Goal: Task Accomplishment & Management: Use online tool/utility

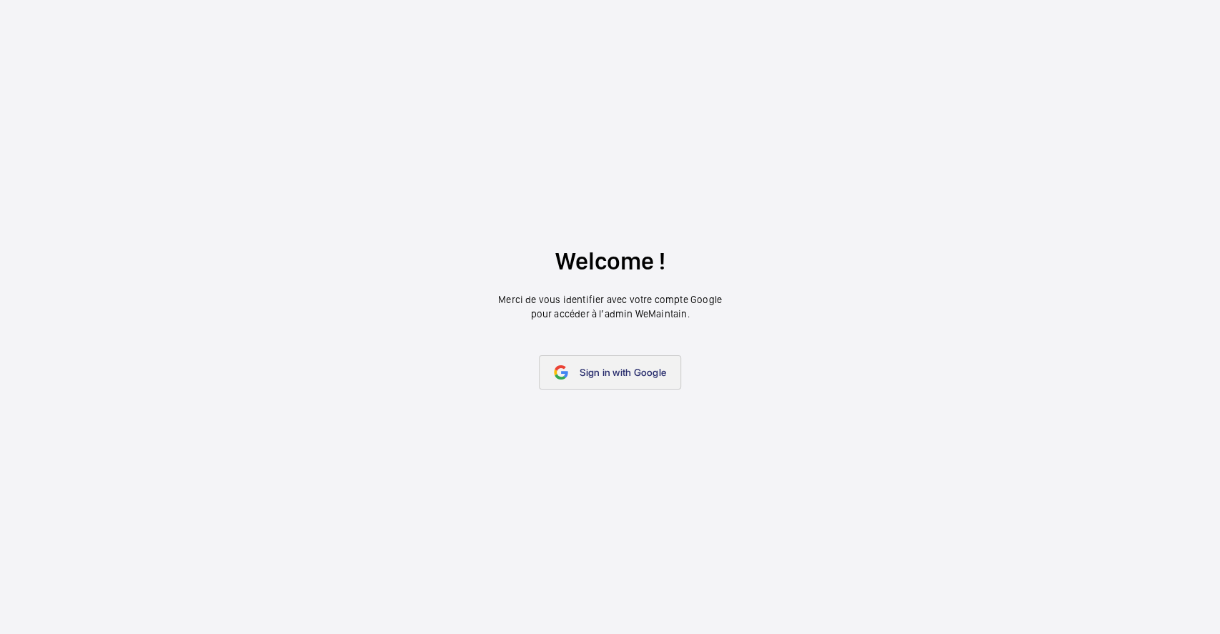
click at [552, 359] on link "Sign in with Google" at bounding box center [610, 372] width 142 height 34
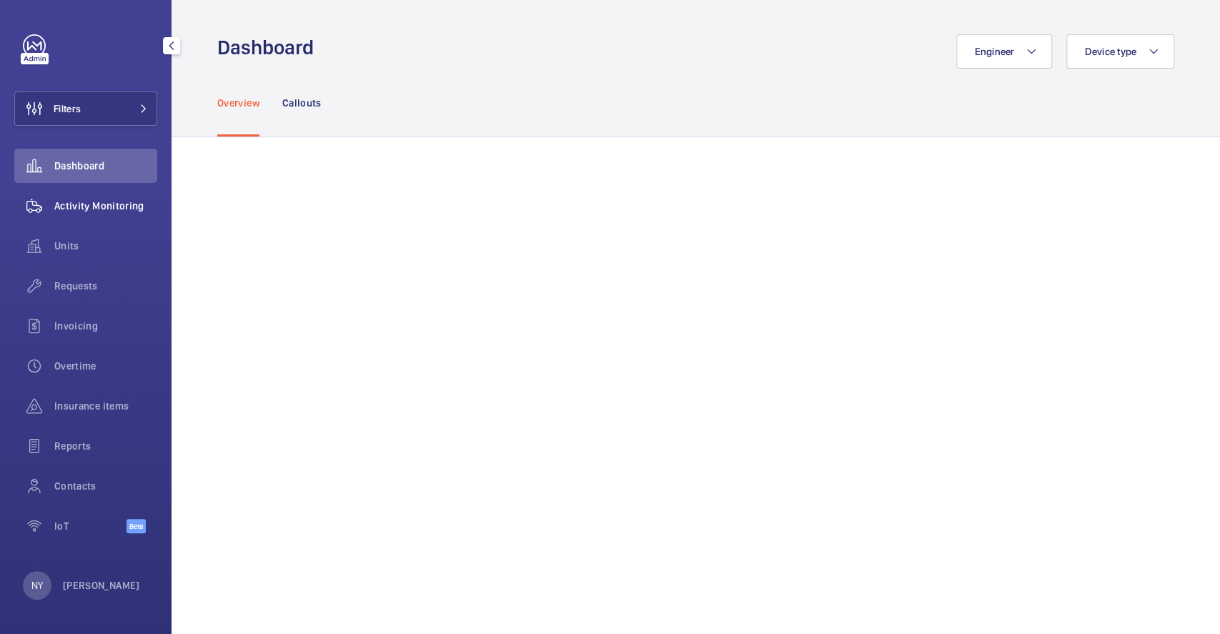
click at [97, 209] on span "Activity Monitoring" at bounding box center [105, 206] width 103 height 14
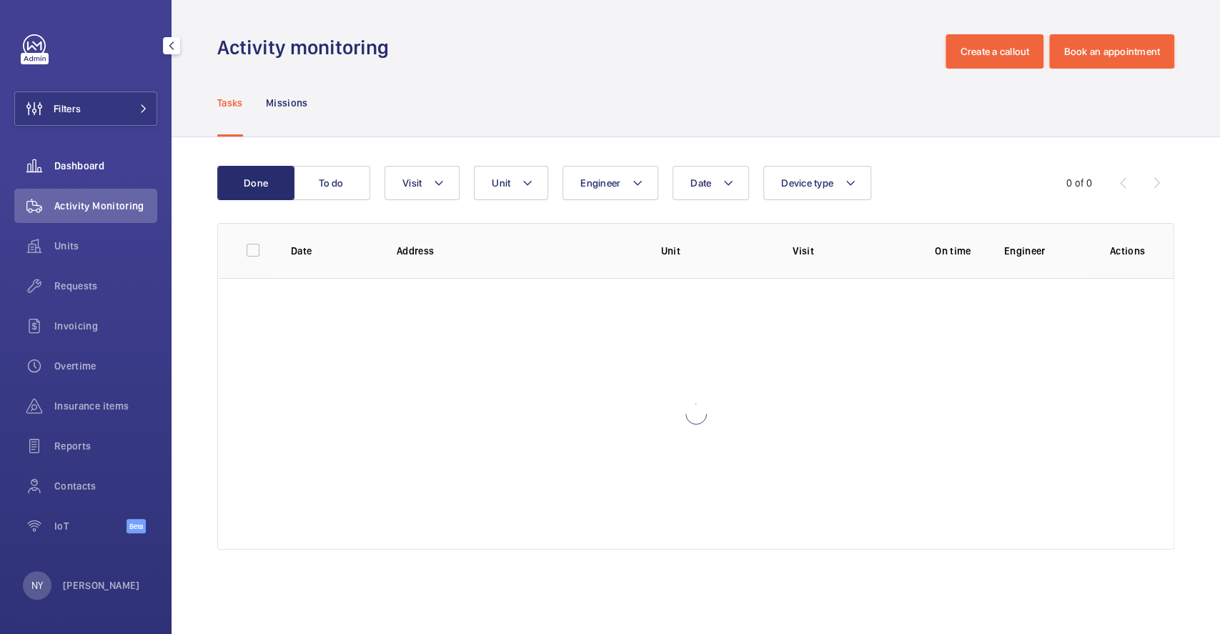
click at [68, 166] on span "Dashboard" at bounding box center [105, 166] width 103 height 14
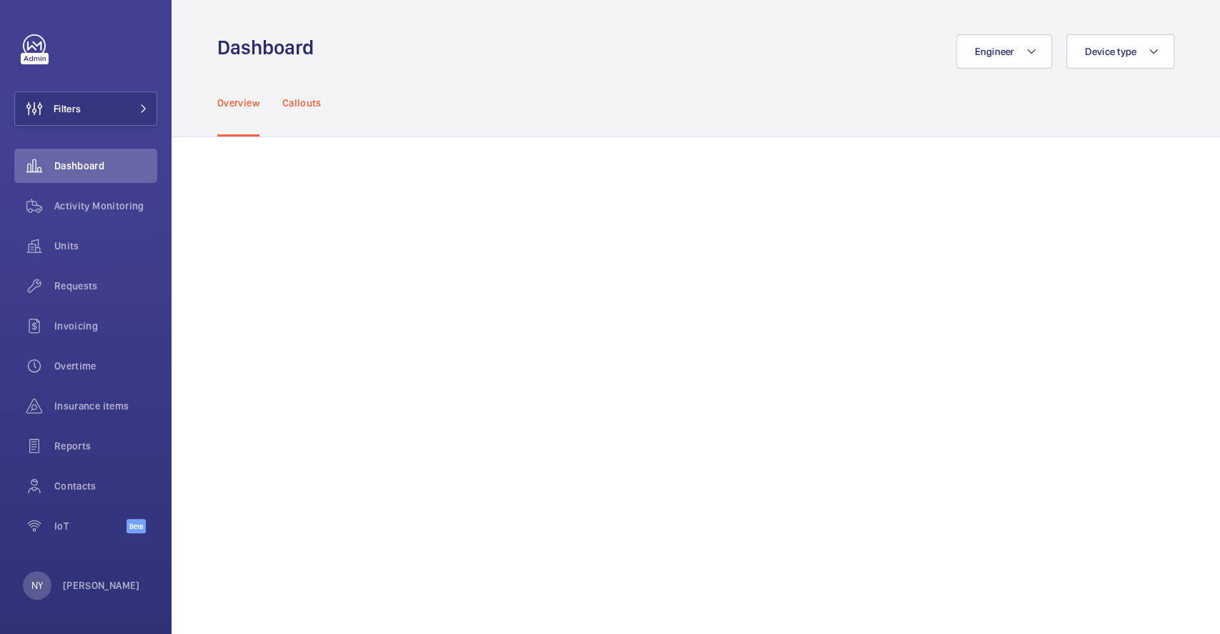
click at [292, 104] on p "Callouts" at bounding box center [301, 103] width 39 height 14
click at [121, 110] on button "Filters" at bounding box center [85, 108] width 143 height 34
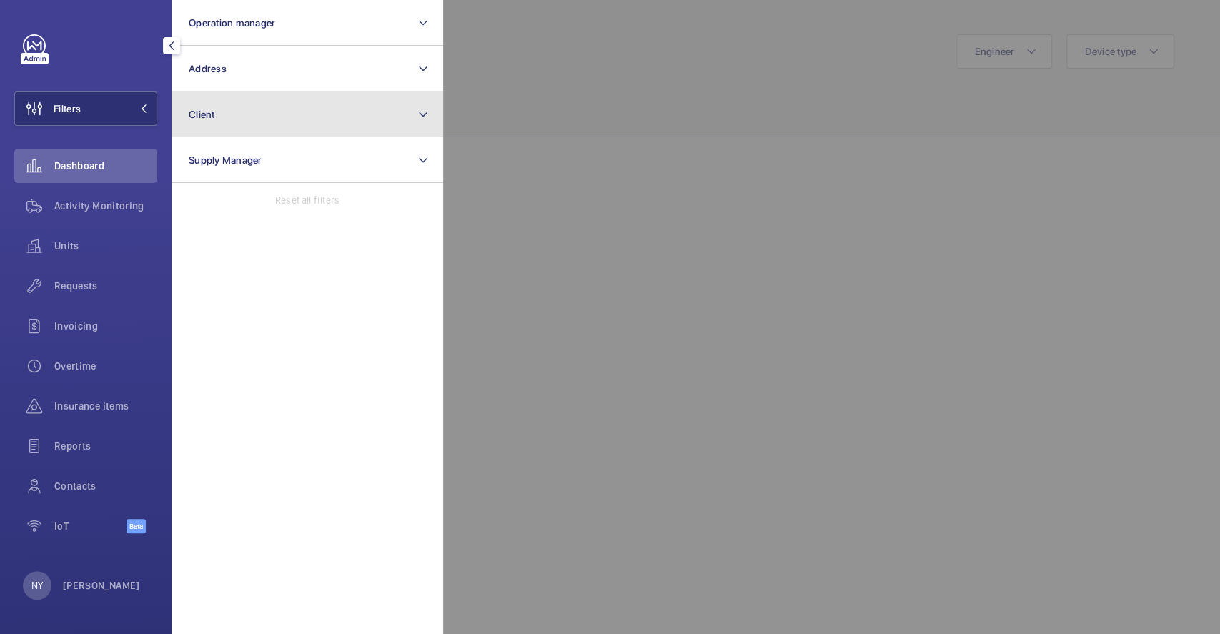
click at [314, 118] on button "Client" at bounding box center [307, 114] width 272 height 46
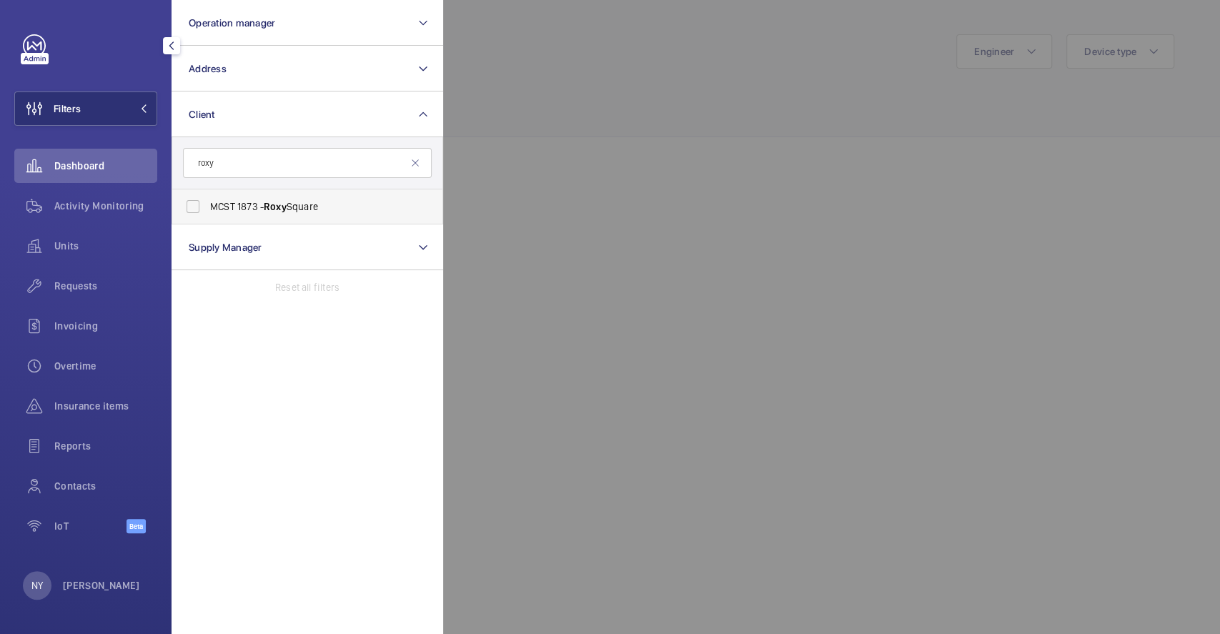
type input "roxy"
click at [252, 206] on span "MCST 1873 - [GEOGRAPHIC_DATA]" at bounding box center [308, 206] width 197 height 14
click at [207, 206] on input "MCST 1873 - [GEOGRAPHIC_DATA]" at bounding box center [193, 206] width 29 height 29
checkbox input "true"
click at [735, 117] on div at bounding box center [1053, 317] width 1220 height 634
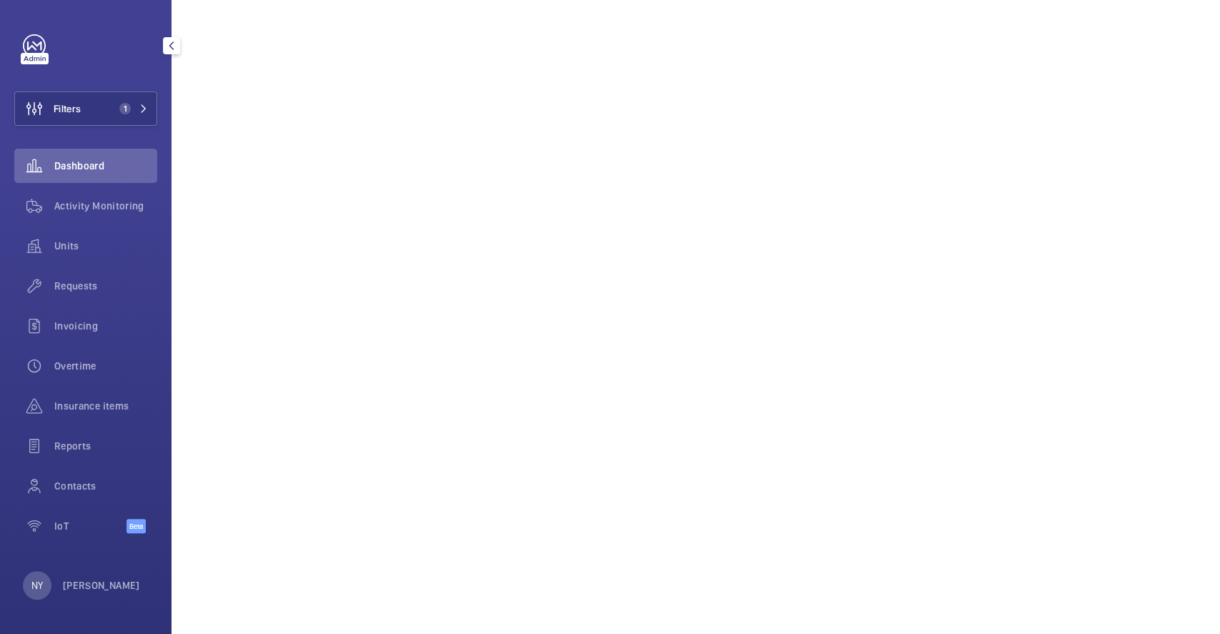
scroll to position [953, 0]
click at [88, 111] on button "Filters 1" at bounding box center [85, 108] width 143 height 34
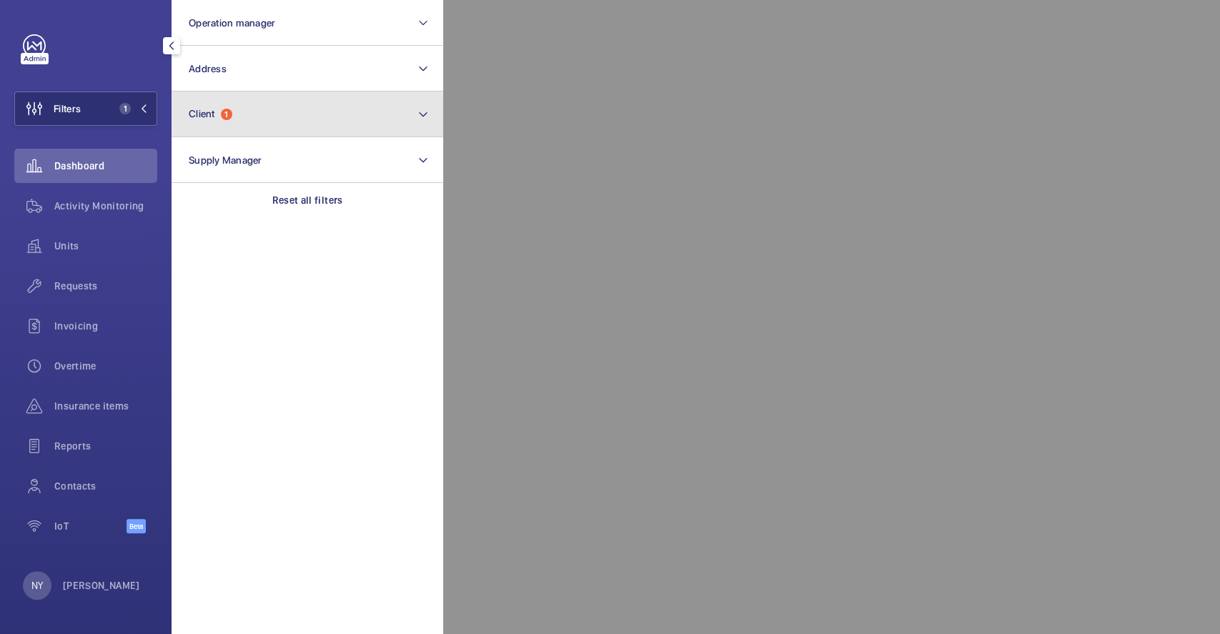
click at [282, 94] on button "Client 1" at bounding box center [307, 114] width 272 height 46
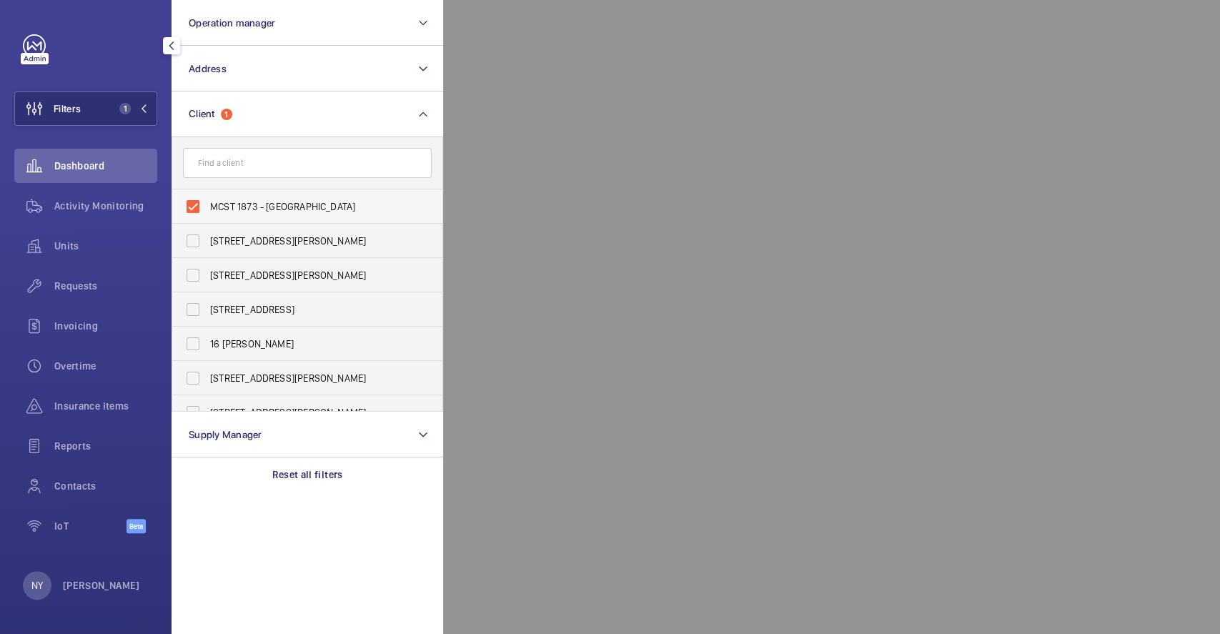
click at [252, 211] on span "MCST 1873 - [GEOGRAPHIC_DATA]" at bounding box center [308, 206] width 197 height 14
click at [207, 211] on input "MCST 1873 - [GEOGRAPHIC_DATA]" at bounding box center [193, 206] width 29 height 29
click at [252, 194] on label "MCST 1873 - [GEOGRAPHIC_DATA]" at bounding box center [296, 206] width 249 height 34
click at [207, 194] on input "MCST 1873 - [GEOGRAPHIC_DATA]" at bounding box center [193, 206] width 29 height 29
checkbox input "true"
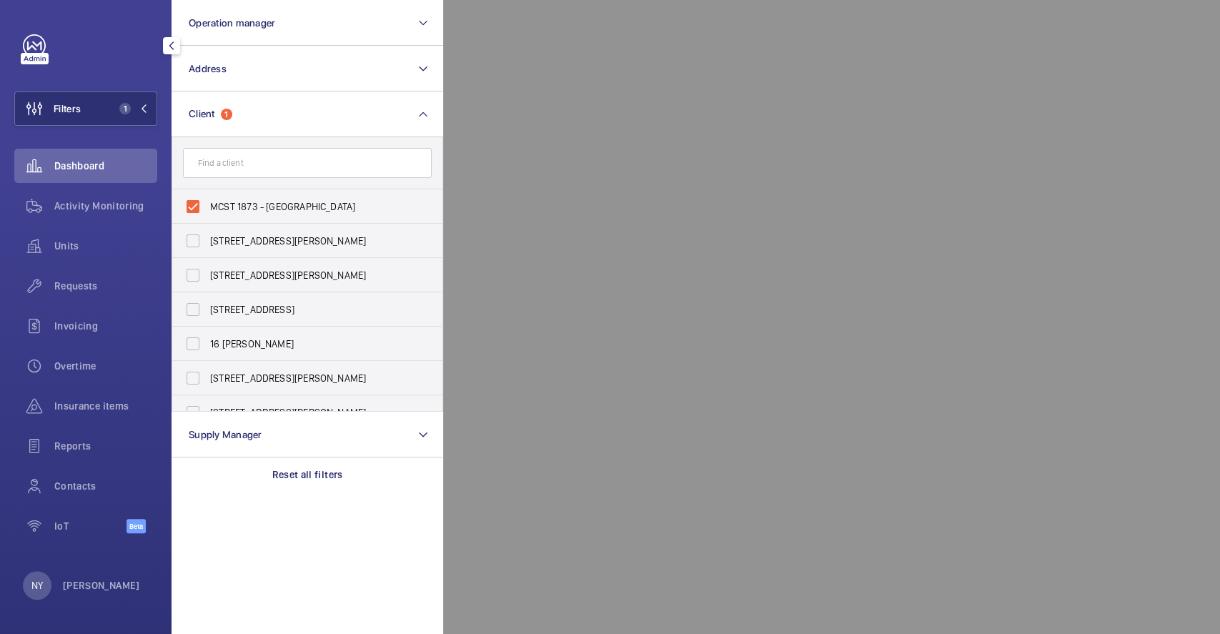
click at [587, 445] on div at bounding box center [1053, 317] width 1220 height 634
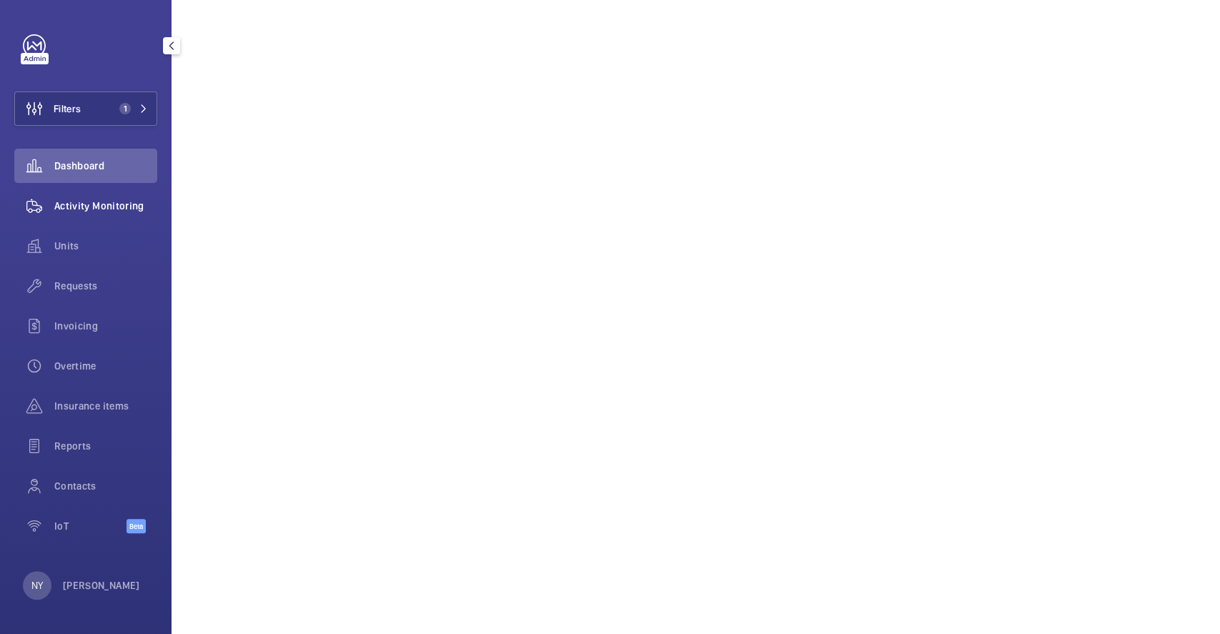
drag, startPoint x: 120, startPoint y: 192, endPoint x: 127, endPoint y: 197, distance: 8.7
click at [121, 192] on div "Activity Monitoring" at bounding box center [85, 206] width 143 height 34
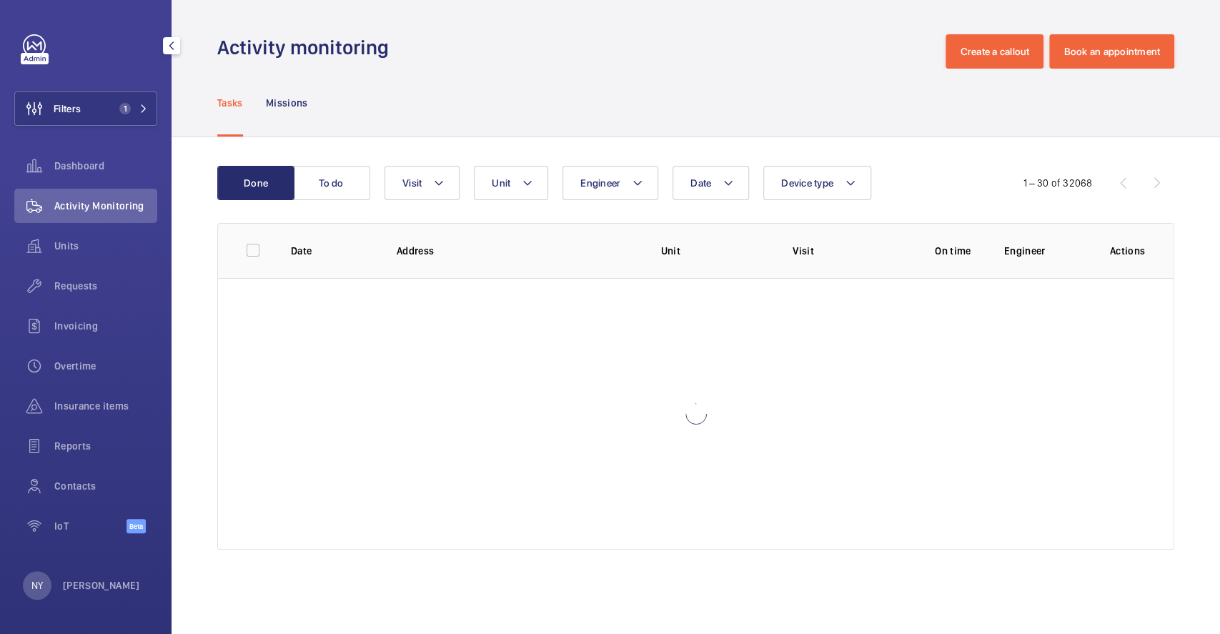
click at [119, 203] on span "Activity Monitoring" at bounding box center [105, 206] width 103 height 14
drag, startPoint x: 297, startPoint y: 114, endPoint x: 335, endPoint y: 144, distance: 48.3
click at [303, 116] on div "Missions" at bounding box center [287, 103] width 42 height 68
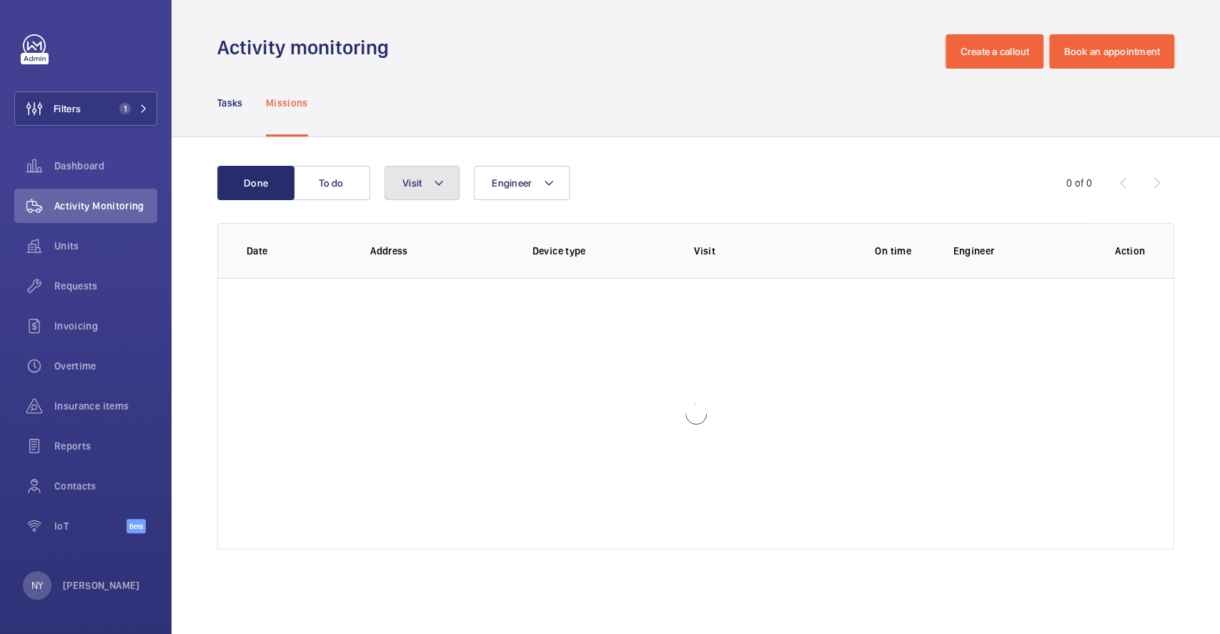
click at [436, 198] on button "Visit" at bounding box center [421, 183] width 75 height 34
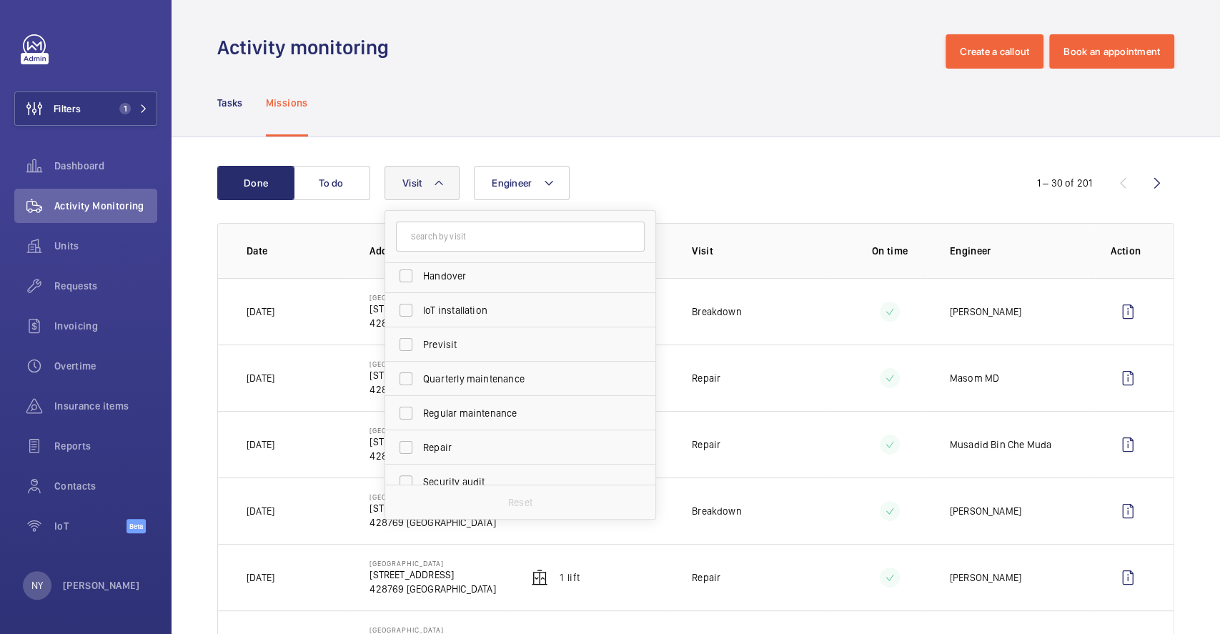
scroll to position [224, 0]
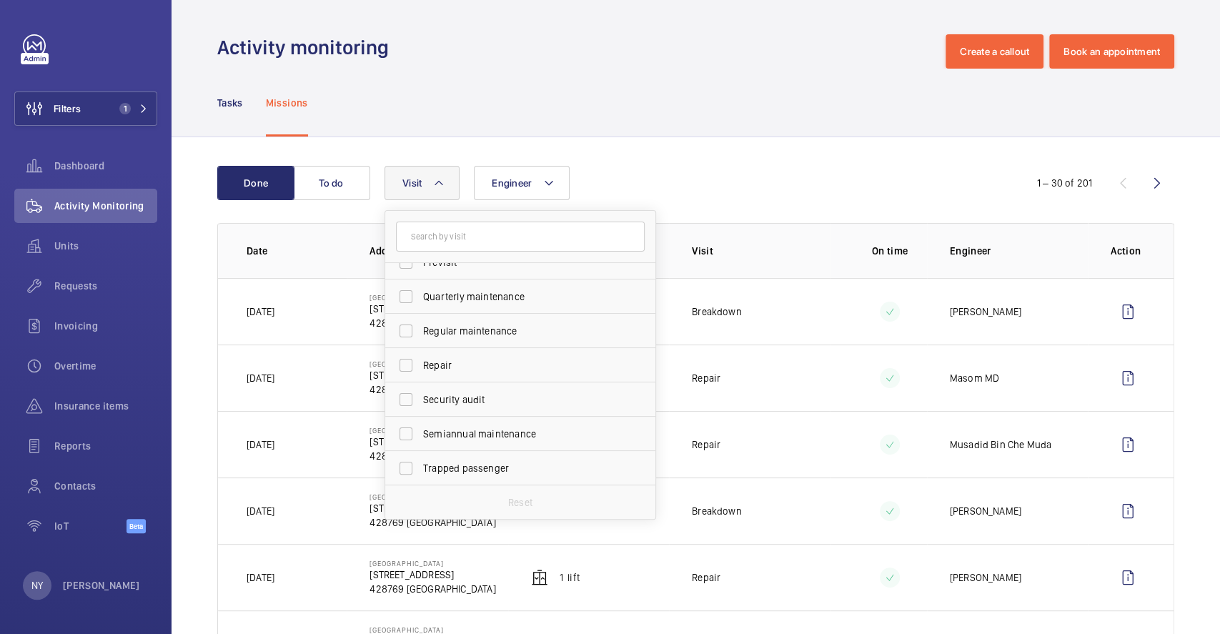
click at [615, 77] on div "Tasks Missions" at bounding box center [695, 103] width 957 height 68
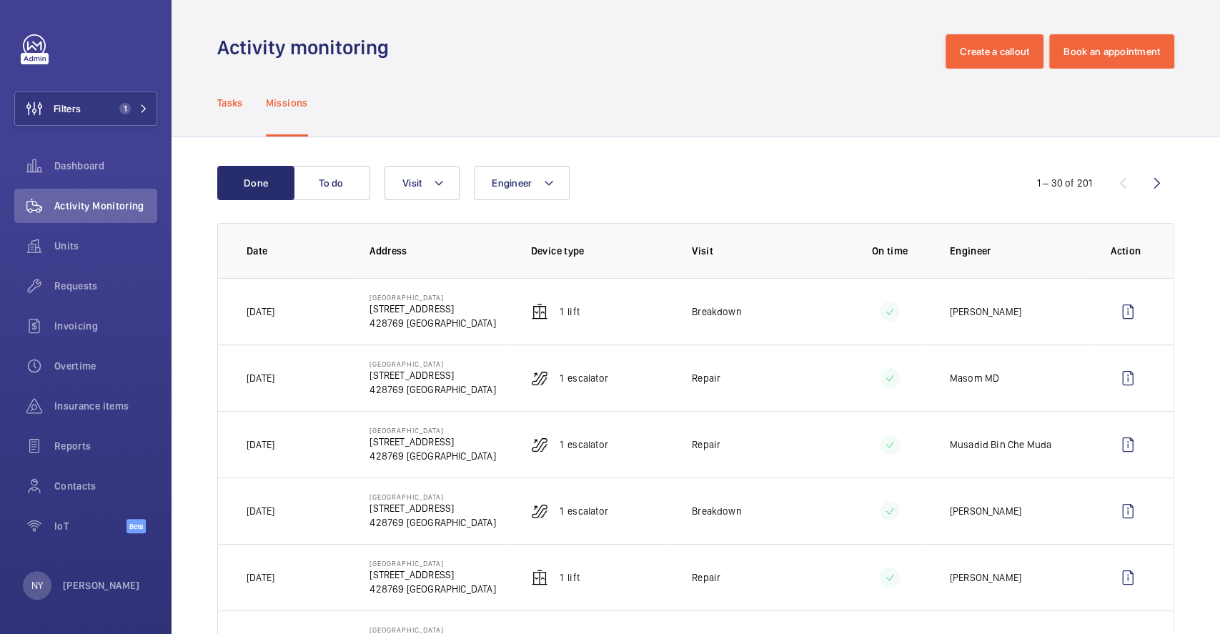
click at [243, 116] on div "Tasks" at bounding box center [230, 103] width 26 height 68
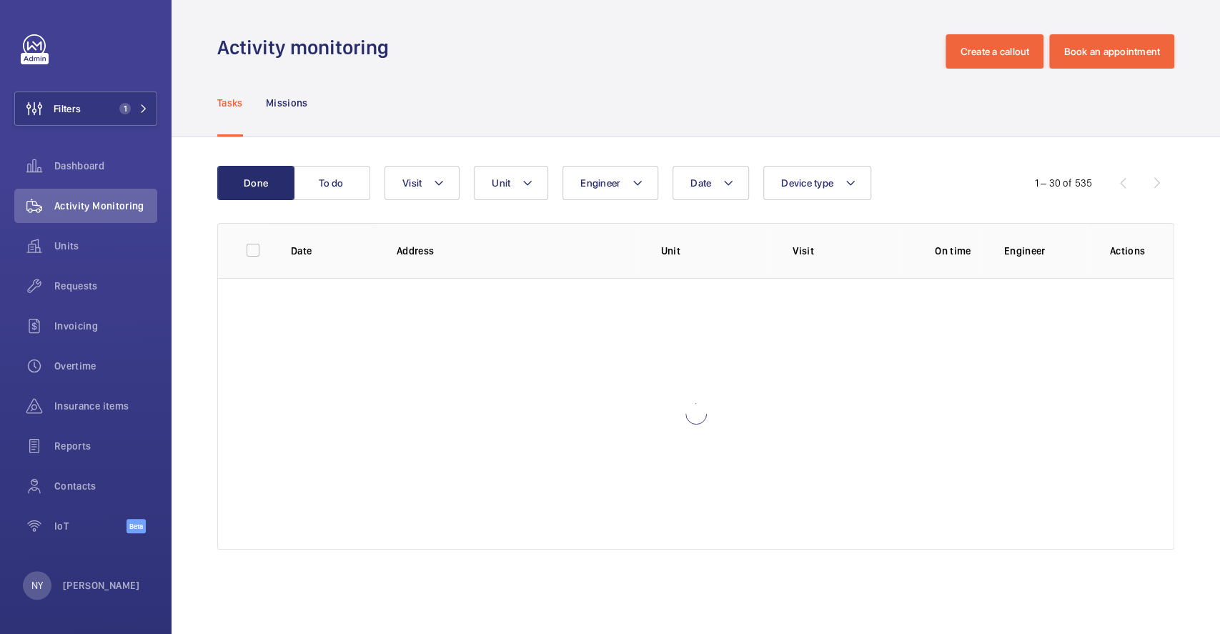
click at [837, 203] on wm-front-table "Done To do Date Engineer Unit Device type Visit 1 – 30 of 535 Date Address Unit…" at bounding box center [695, 358] width 957 height 384
click at [822, 186] on span "Device type" at bounding box center [807, 182] width 52 height 11
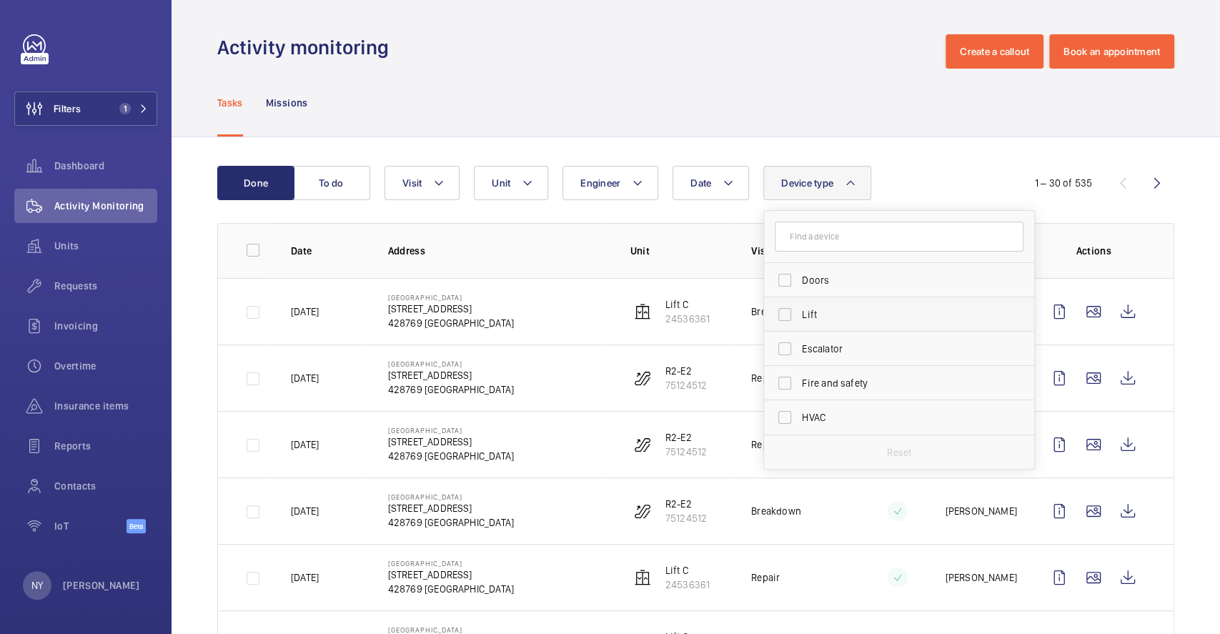
click at [805, 315] on span "Lift" at bounding box center [900, 314] width 197 height 14
click at [799, 315] on input "Lift" at bounding box center [784, 314] width 29 height 29
checkbox input "true"
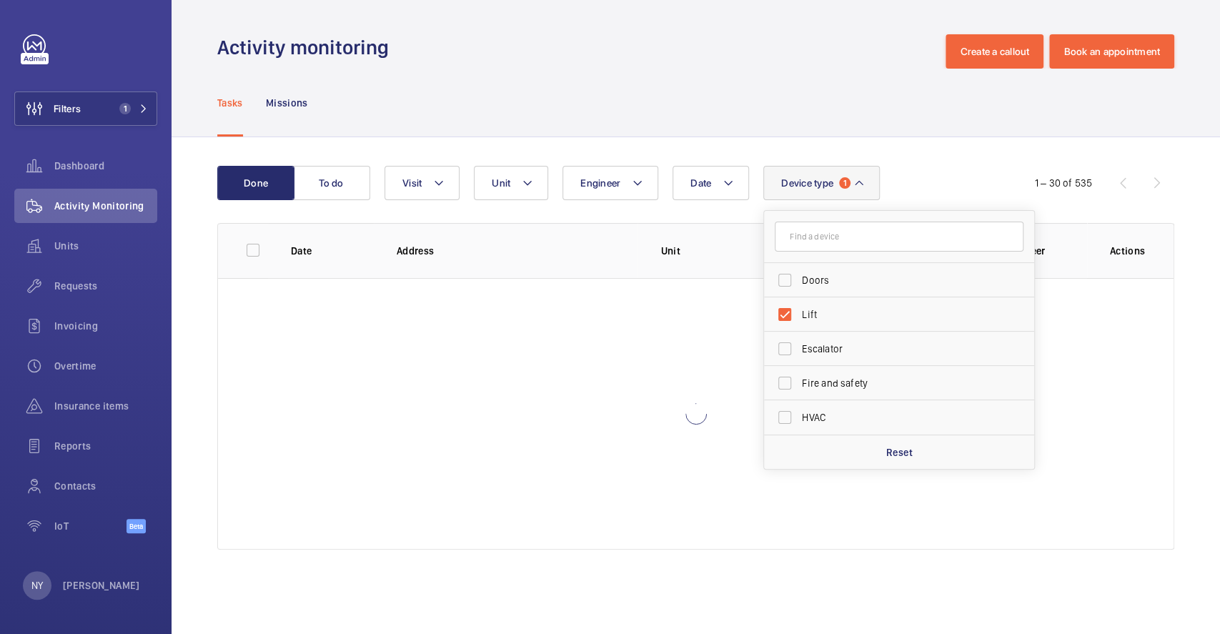
click at [839, 51] on div "Activity monitoring Create a callout Book an appointment" at bounding box center [695, 51] width 957 height 34
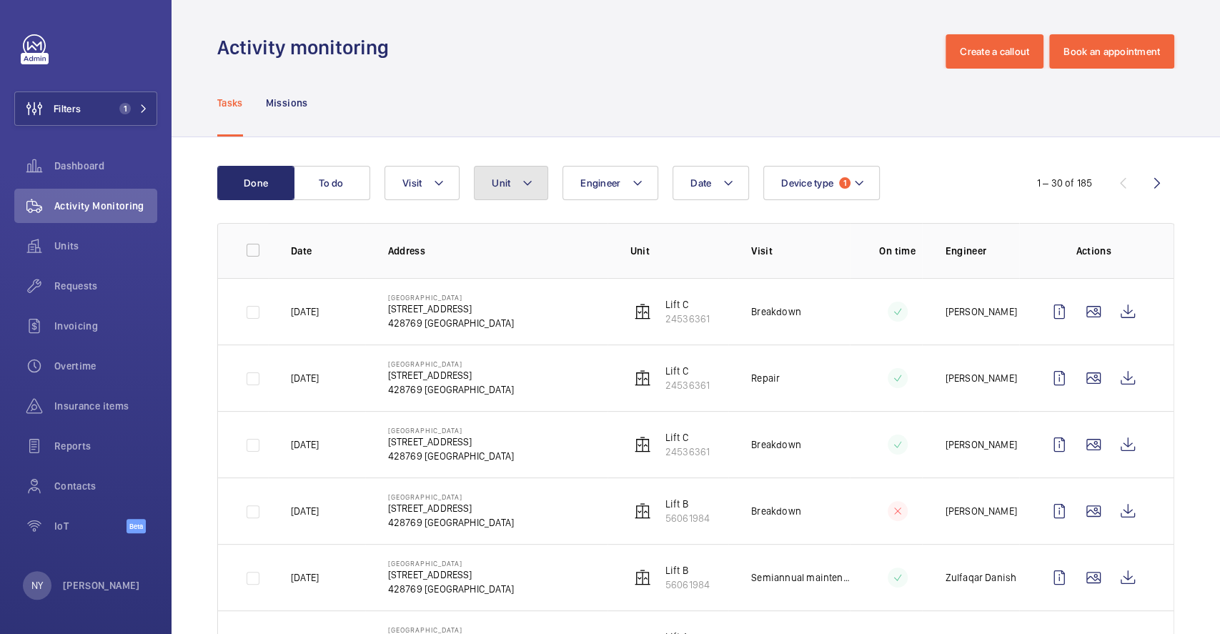
click at [529, 182] on button "Unit" at bounding box center [511, 183] width 74 height 34
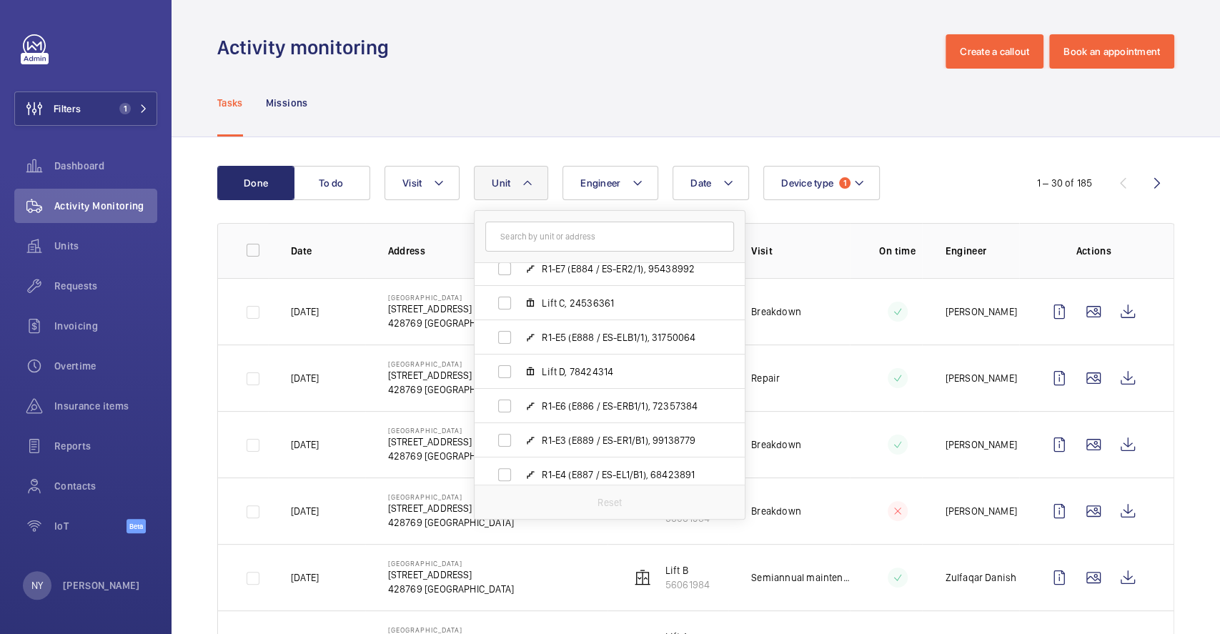
scroll to position [361, 0]
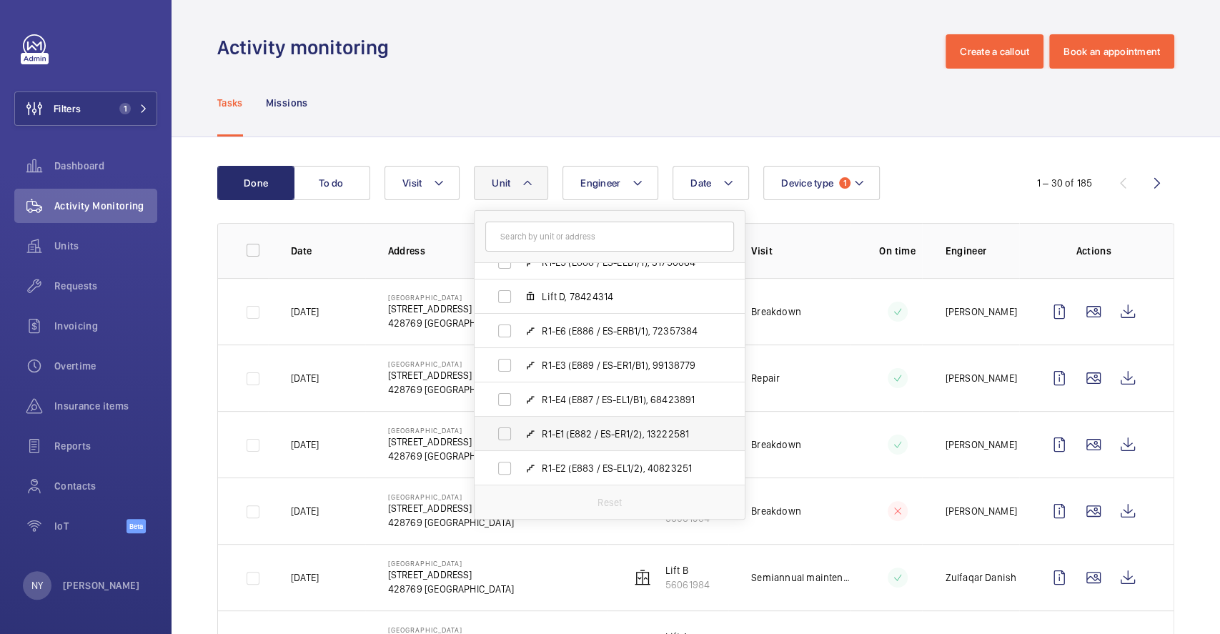
click at [566, 437] on span "R1-E1 (E882 / ES-ER1/2), 13222581" at bounding box center [625, 434] width 166 height 14
click at [519, 437] on input "R1-E1 (E882 / ES-ER1/2), 13222581" at bounding box center [504, 433] width 29 height 29
checkbox input "true"
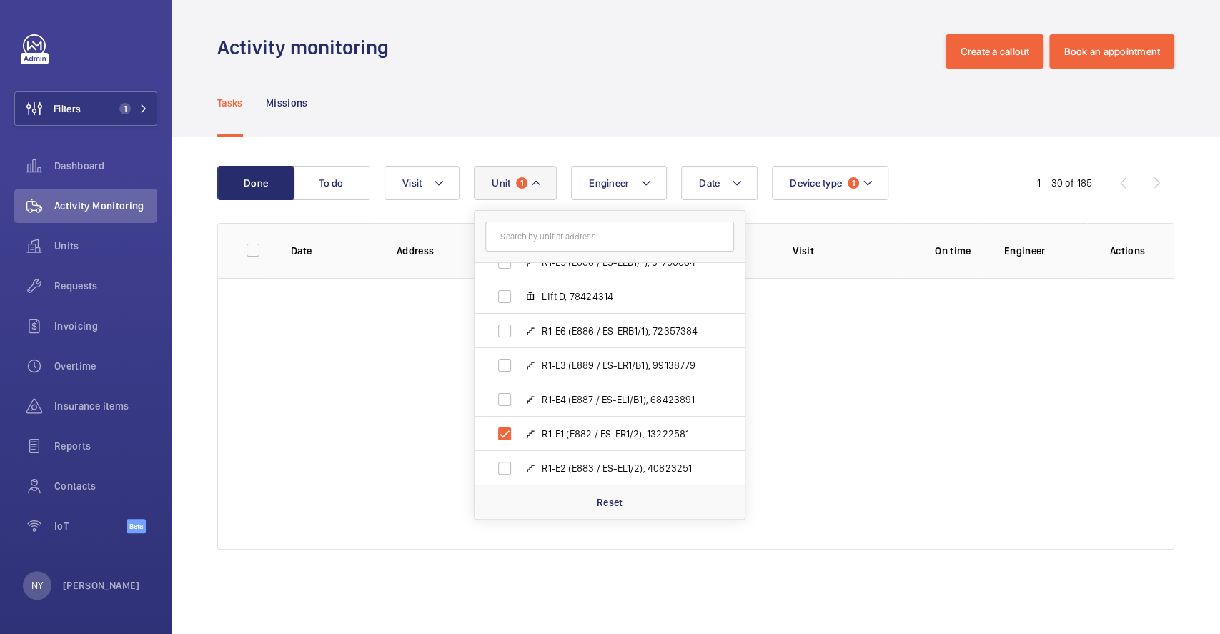
click at [616, 119] on div "Tasks Missions" at bounding box center [695, 103] width 957 height 68
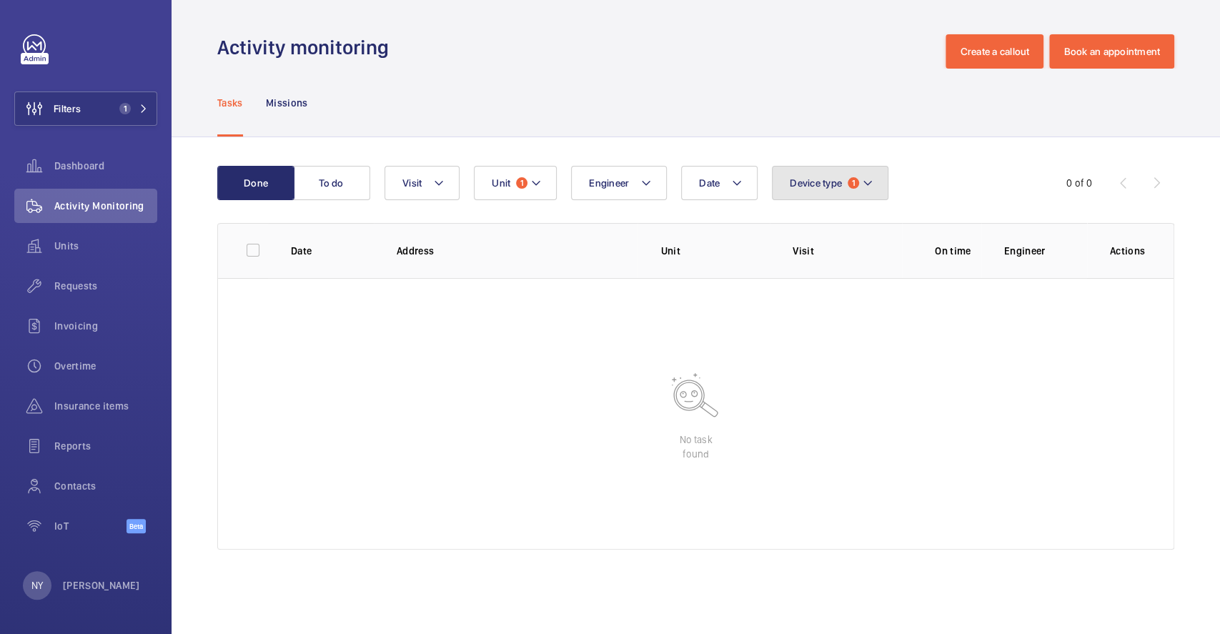
click at [817, 187] on span "Device type" at bounding box center [816, 182] width 52 height 11
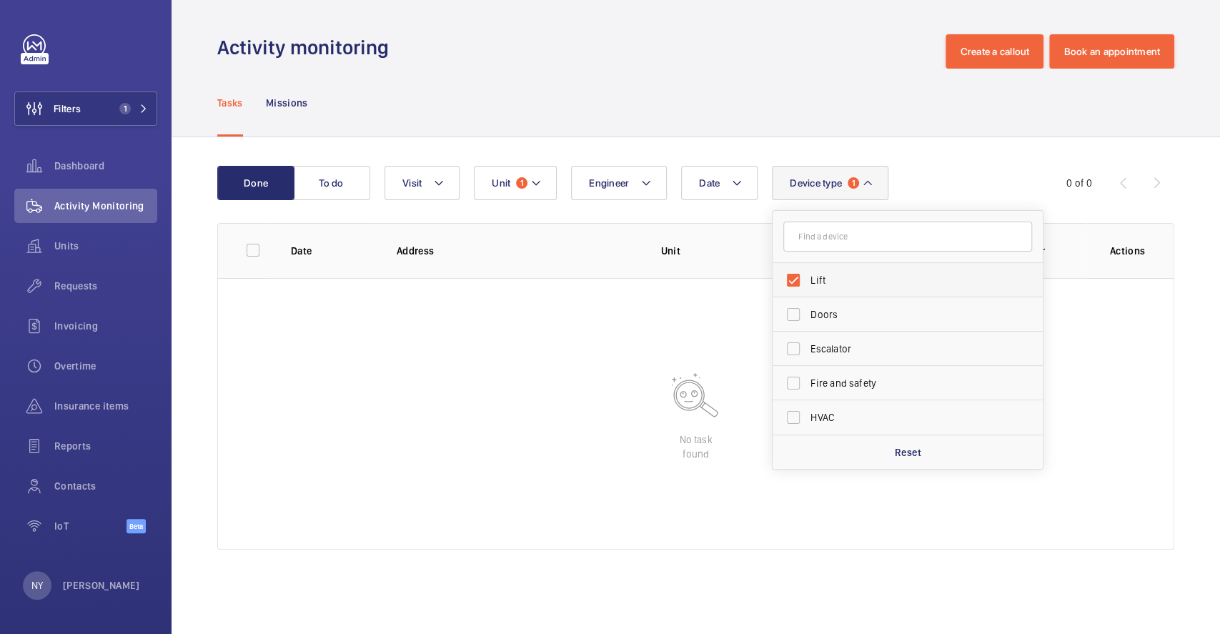
click at [847, 284] on span "Lift" at bounding box center [908, 280] width 197 height 14
click at [807, 284] on input "Lift" at bounding box center [793, 280] width 29 height 29
checkbox input "false"
click at [900, 144] on div "Done To do Date Engineer Unit 1 Device type Lift Doors Escalator Fire and safet…" at bounding box center [695, 360] width 1048 height 447
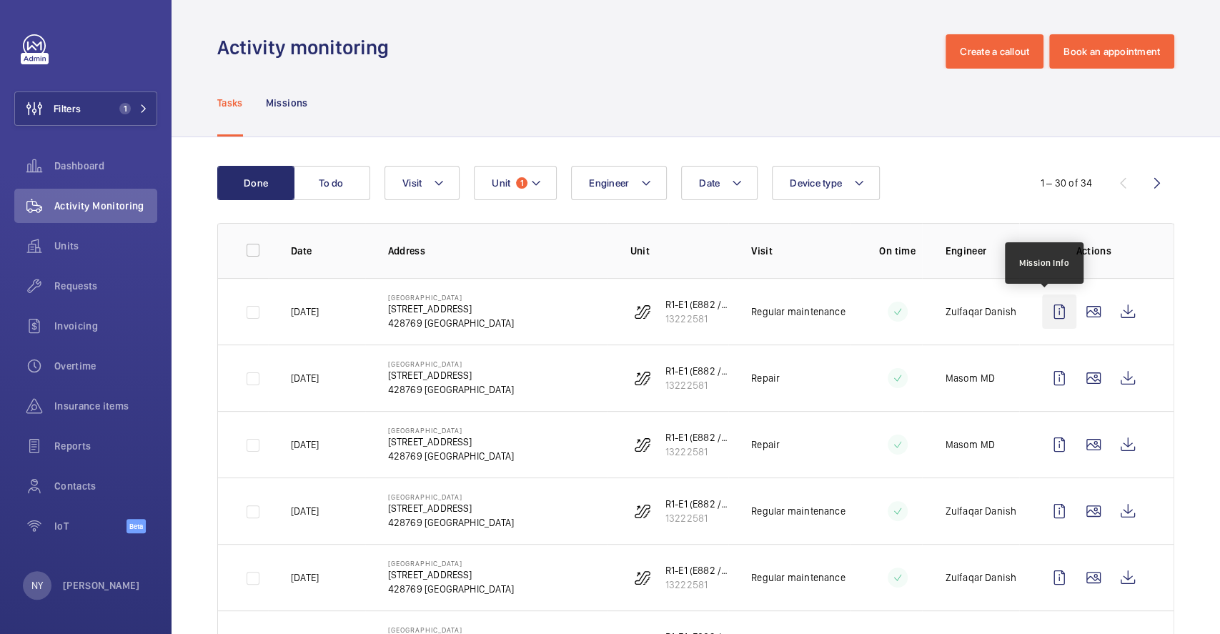
click at [1042, 315] on wm-front-icon-button at bounding box center [1059, 311] width 34 height 34
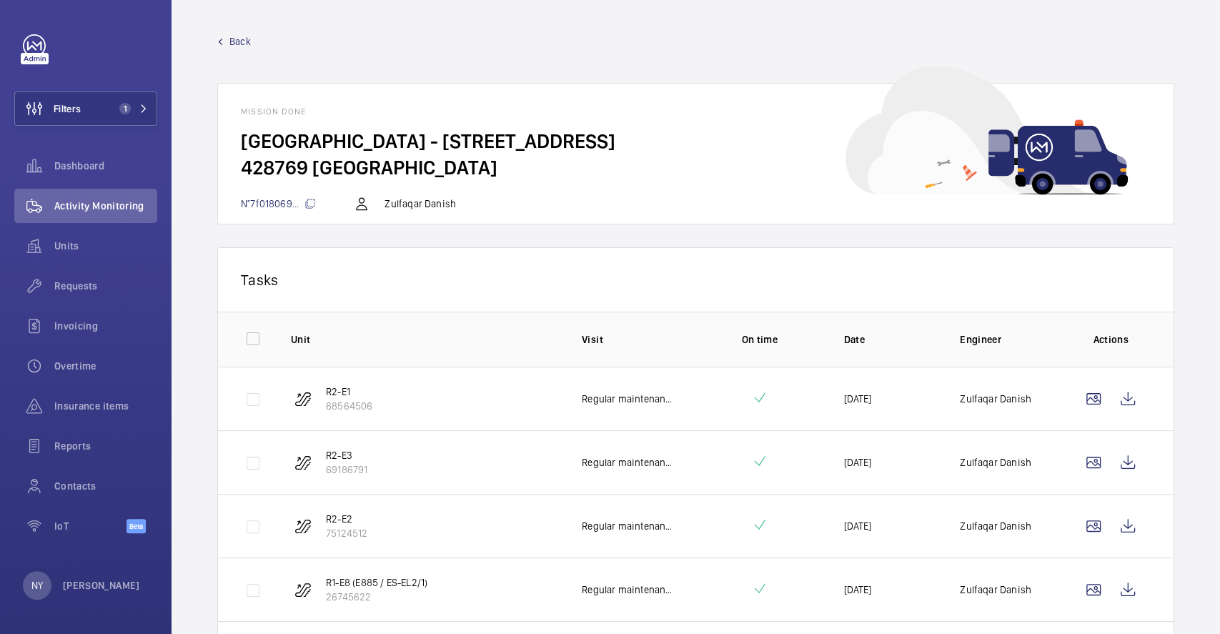
click at [241, 49] on div "Back [GEOGRAPHIC_DATA] - [STREET_ADDRESS]... [GEOGRAPHIC_DATA] Danish" at bounding box center [695, 129] width 957 height 190
click at [247, 44] on span "Back" at bounding box center [239, 41] width 21 height 14
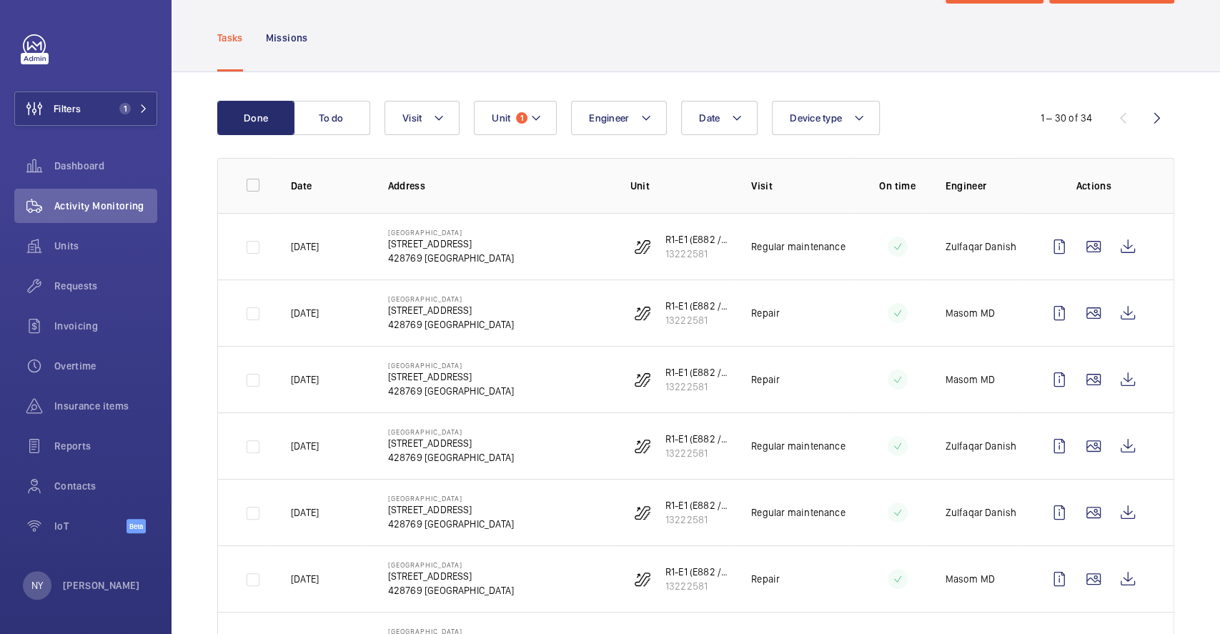
scroll to position [95, 0]
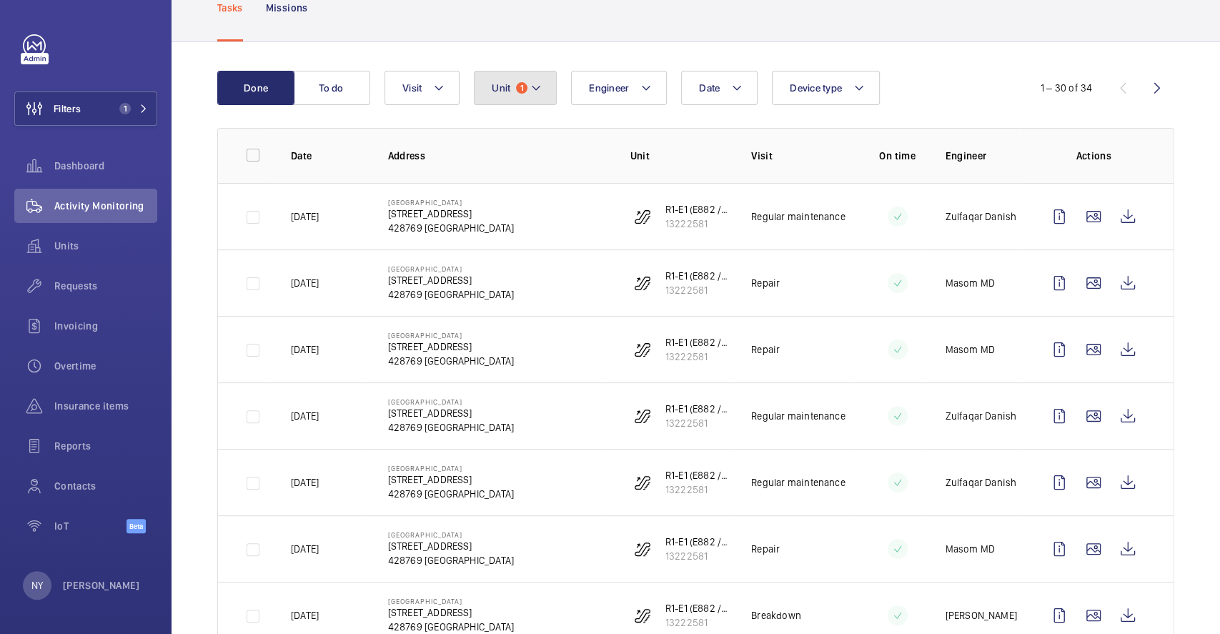
click at [499, 86] on span "Unit" at bounding box center [501, 87] width 19 height 11
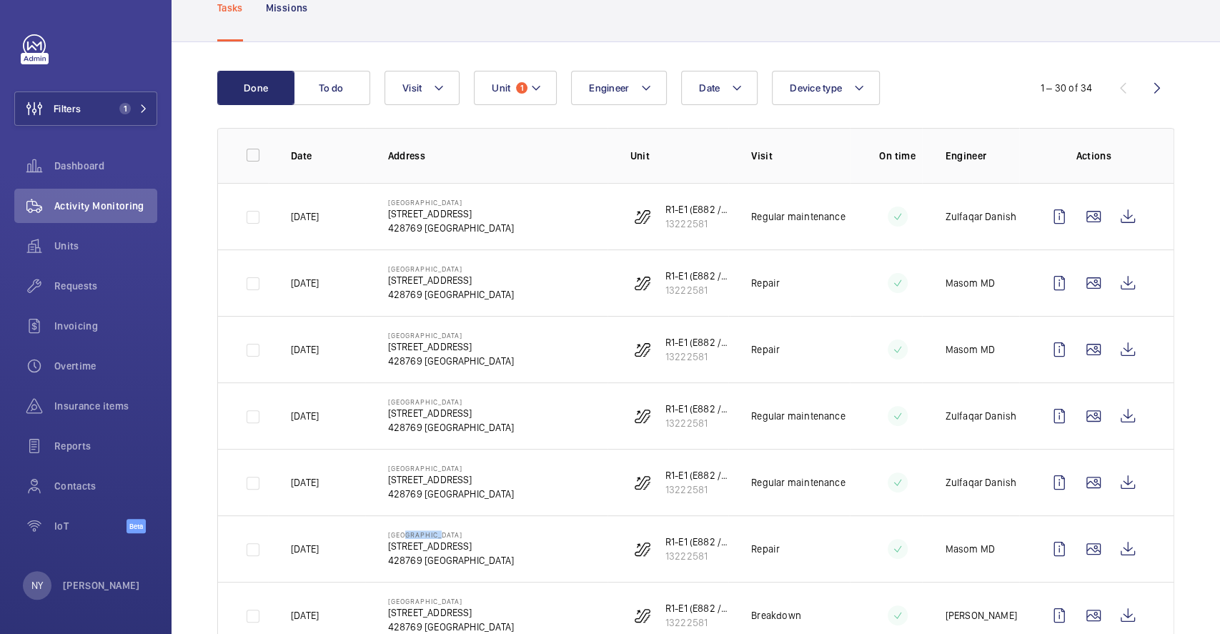
drag, startPoint x: 401, startPoint y: 534, endPoint x: 457, endPoint y: 529, distance: 56.0
click at [457, 529] on td "[GEOGRAPHIC_DATA] [STREET_ADDRESS]" at bounding box center [486, 548] width 242 height 66
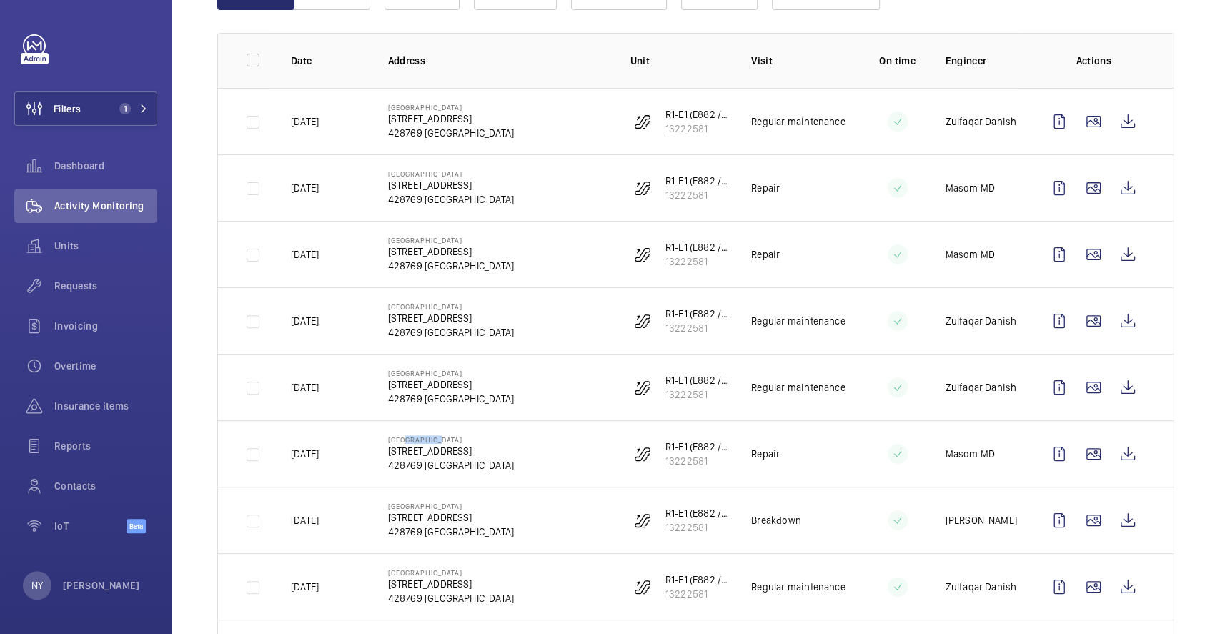
scroll to position [0, 0]
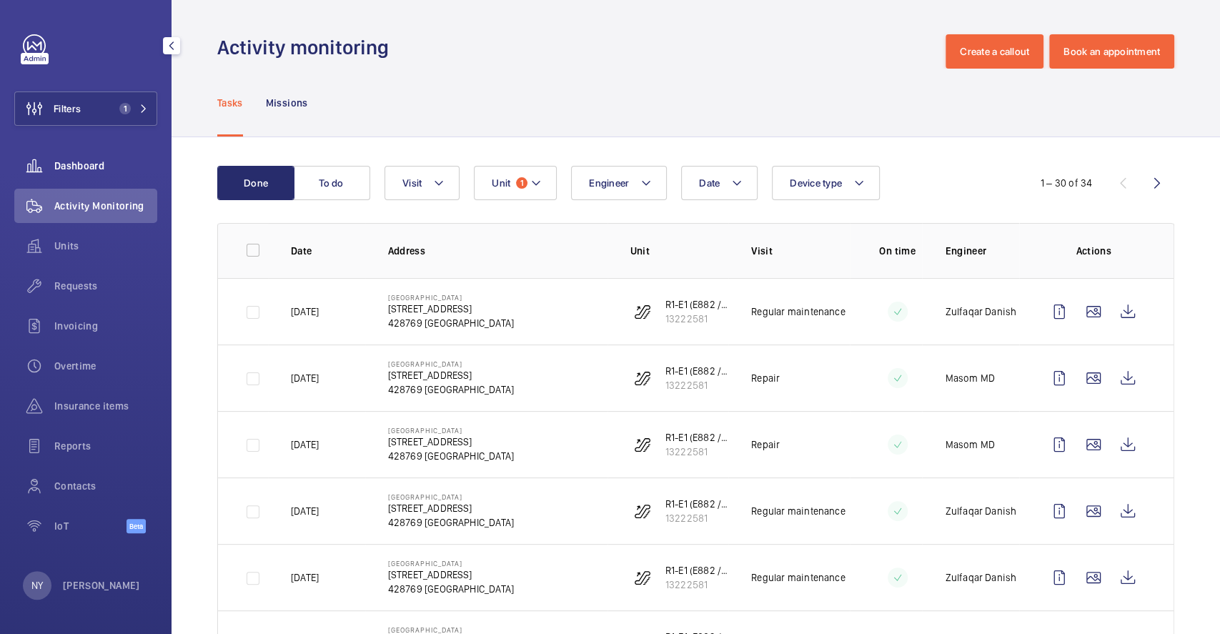
click at [31, 164] on wm-front-icon-button at bounding box center [34, 166] width 40 height 34
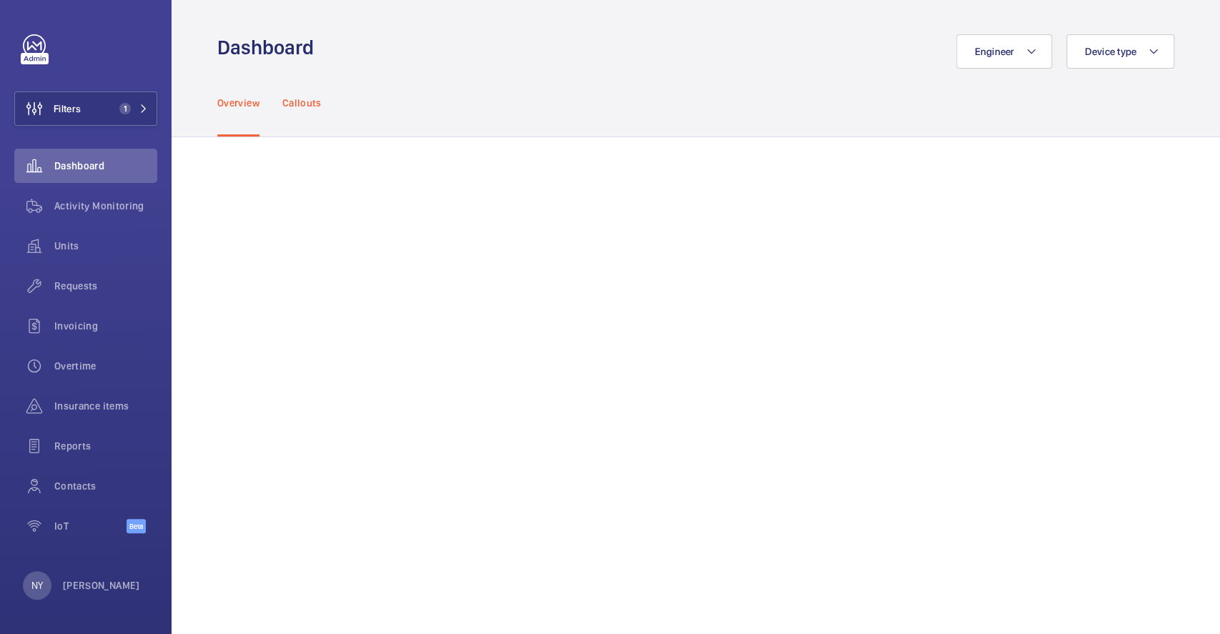
click at [302, 99] on p "Callouts" at bounding box center [301, 103] width 39 height 14
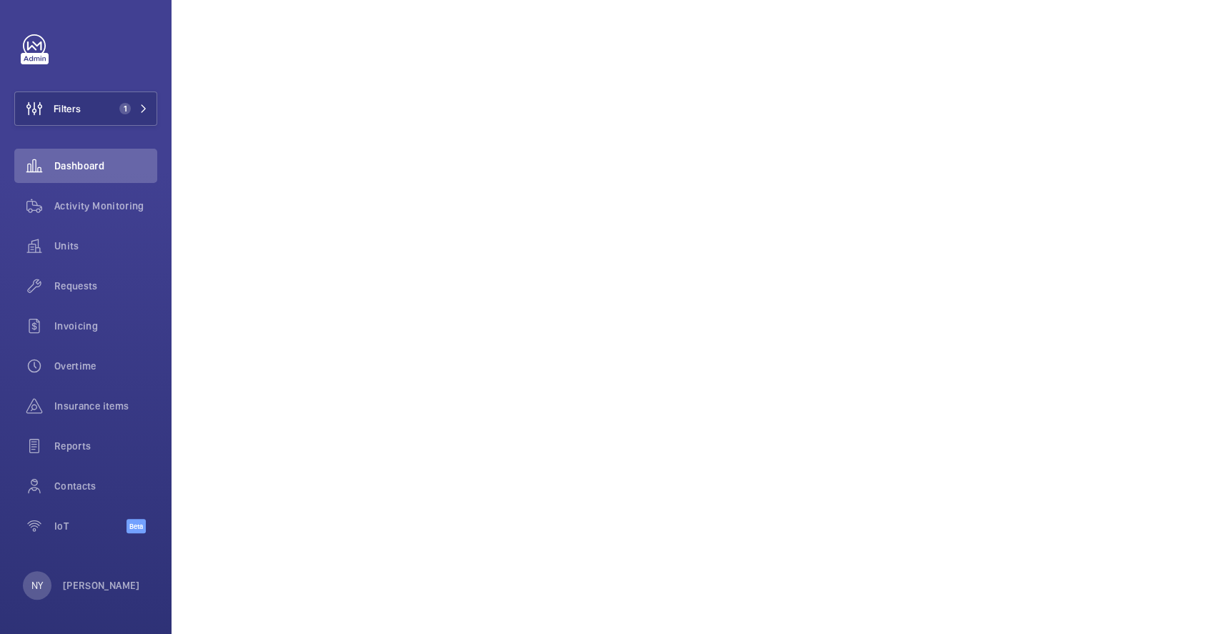
scroll to position [857, 0]
click at [57, 595] on div "NY [PERSON_NAME]" at bounding box center [81, 585] width 117 height 29
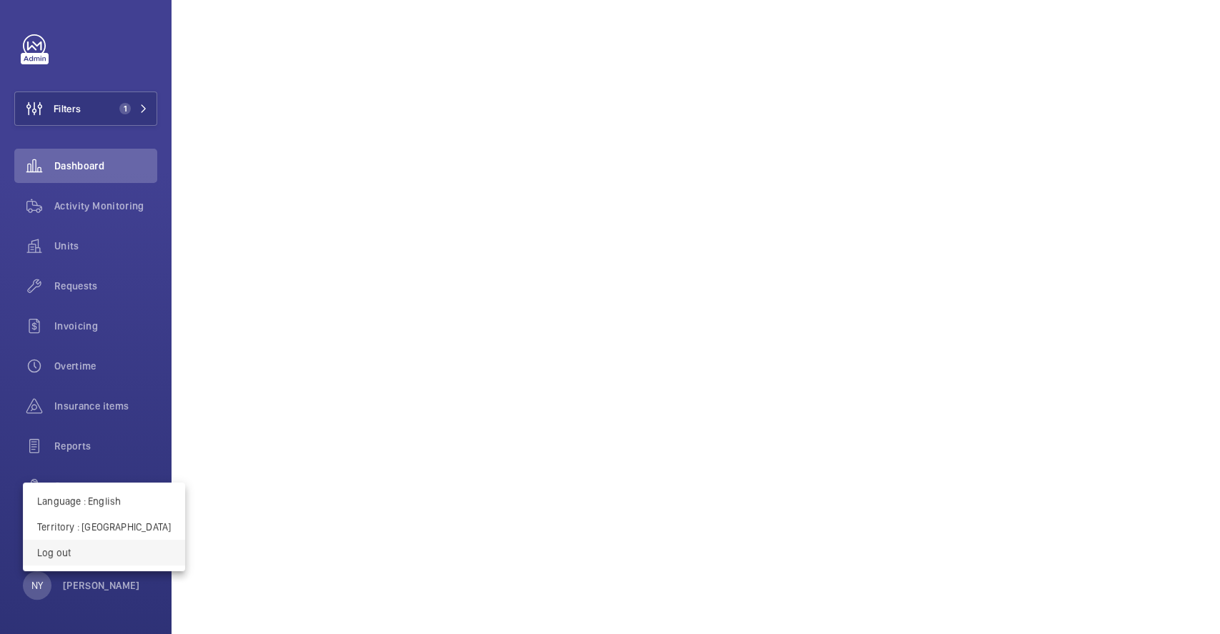
click at [77, 557] on p "Log out" at bounding box center [104, 552] width 134 height 14
